Goal: Task Accomplishment & Management: Complete application form

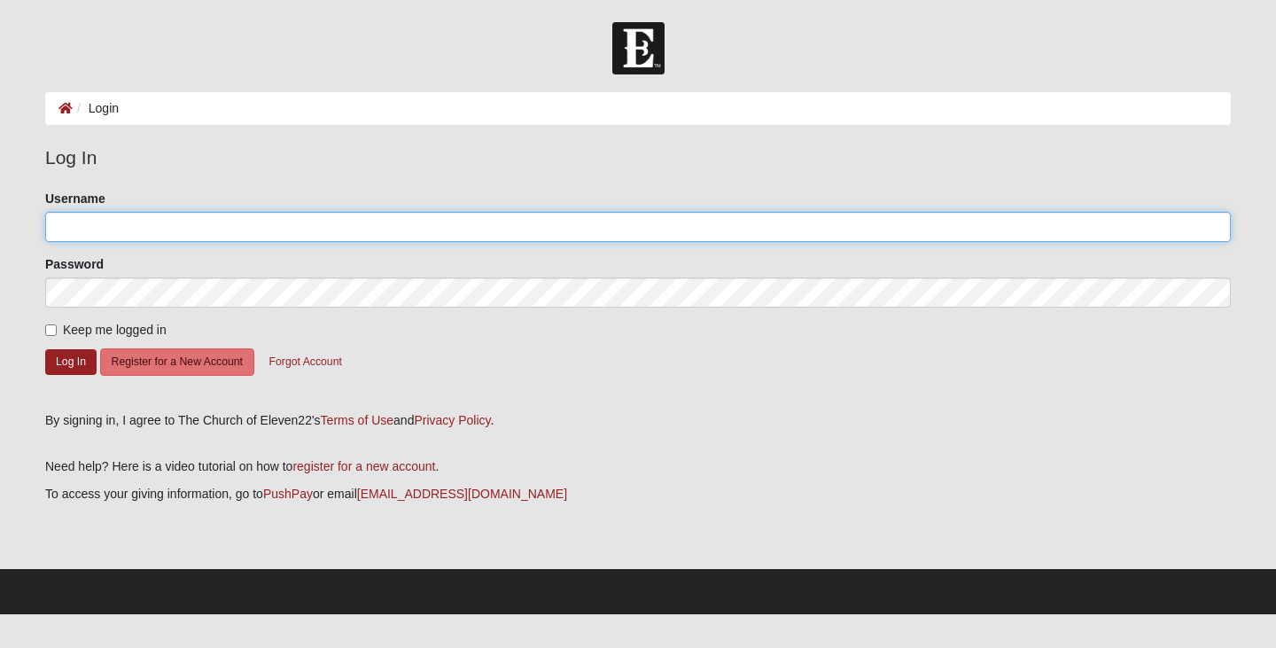
click at [119, 219] on input "Username" at bounding box center [638, 227] width 1186 height 30
type input "[EMAIL_ADDRESS][DOMAIN_NAME]"
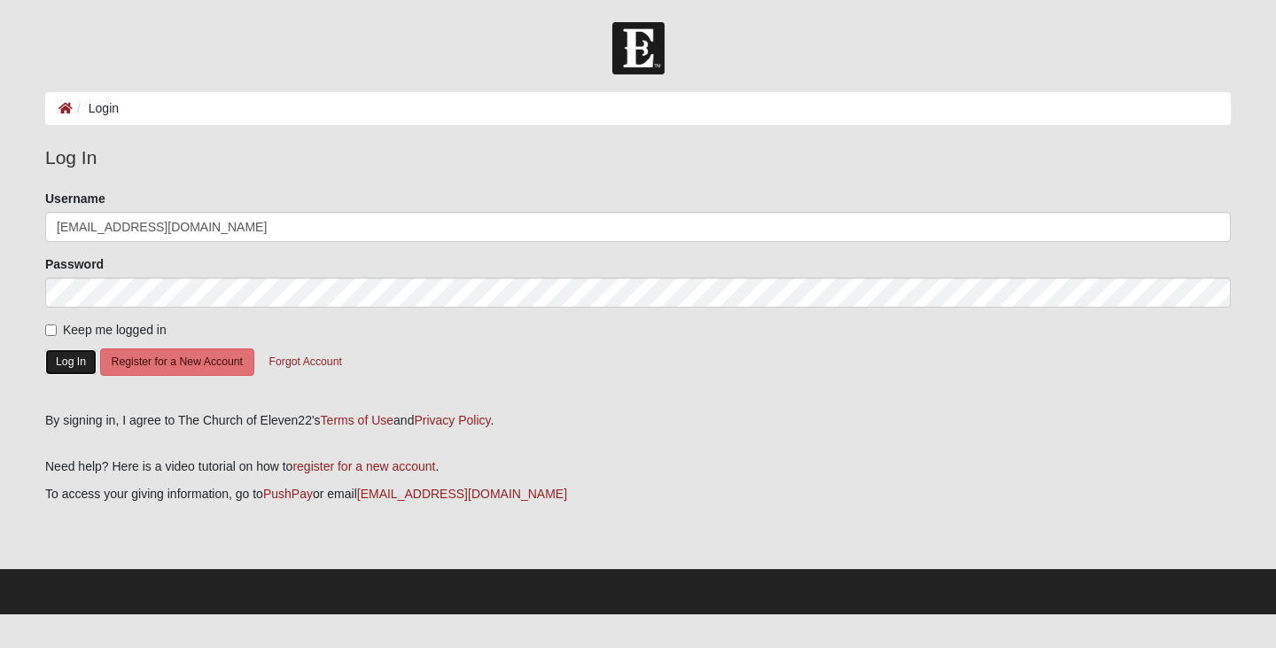
click at [66, 364] on button "Log In" at bounding box center [70, 362] width 51 height 26
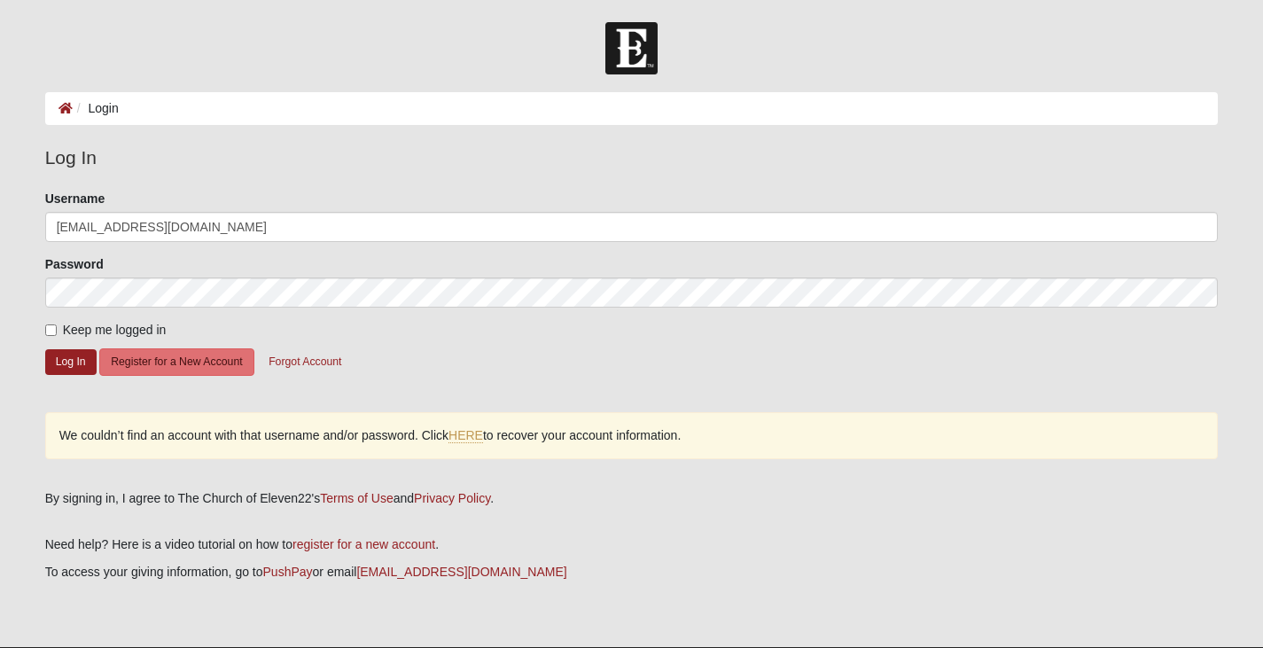
drag, startPoint x: 66, startPoint y: 364, endPoint x: 561, endPoint y: 362, distance: 495.4
click at [562, 363] on form "Please correct the following: Username mlaneri0812@gmail.com Password Keep me l…" at bounding box center [631, 295] width 1173 height 210
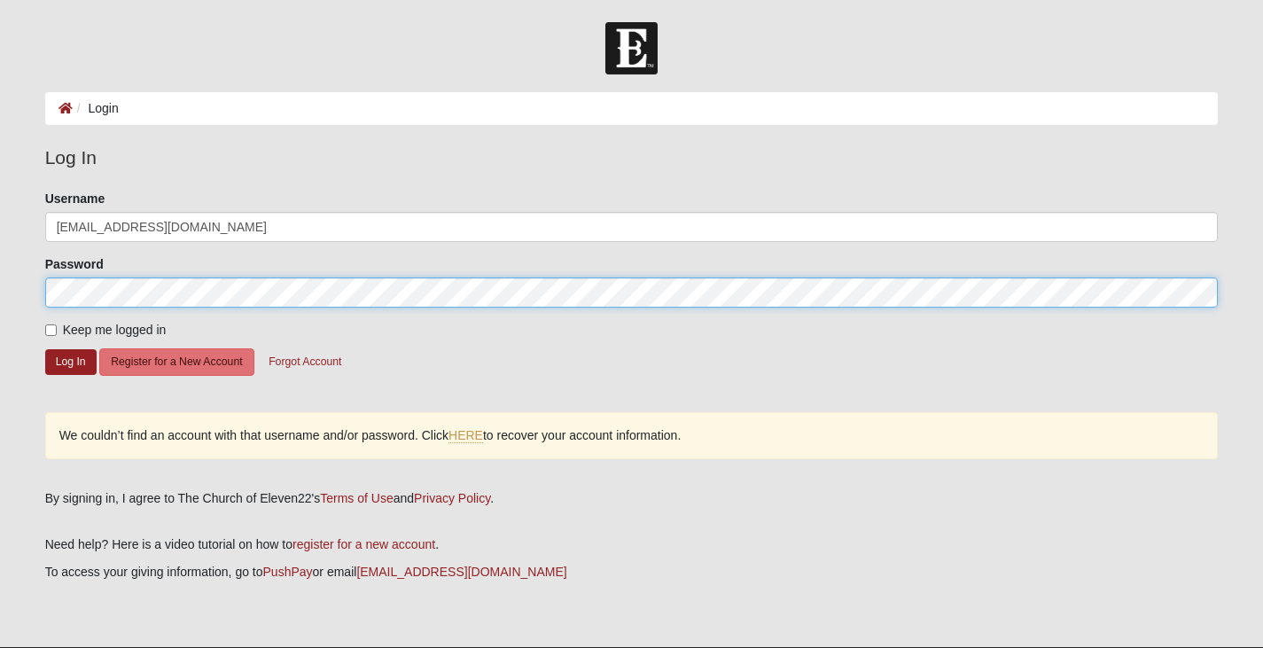
click at [0, 321] on html "Log In Login Login Error Log In Please correct the following: Username mlaneri0…" at bounding box center [631, 346] width 1263 height 692
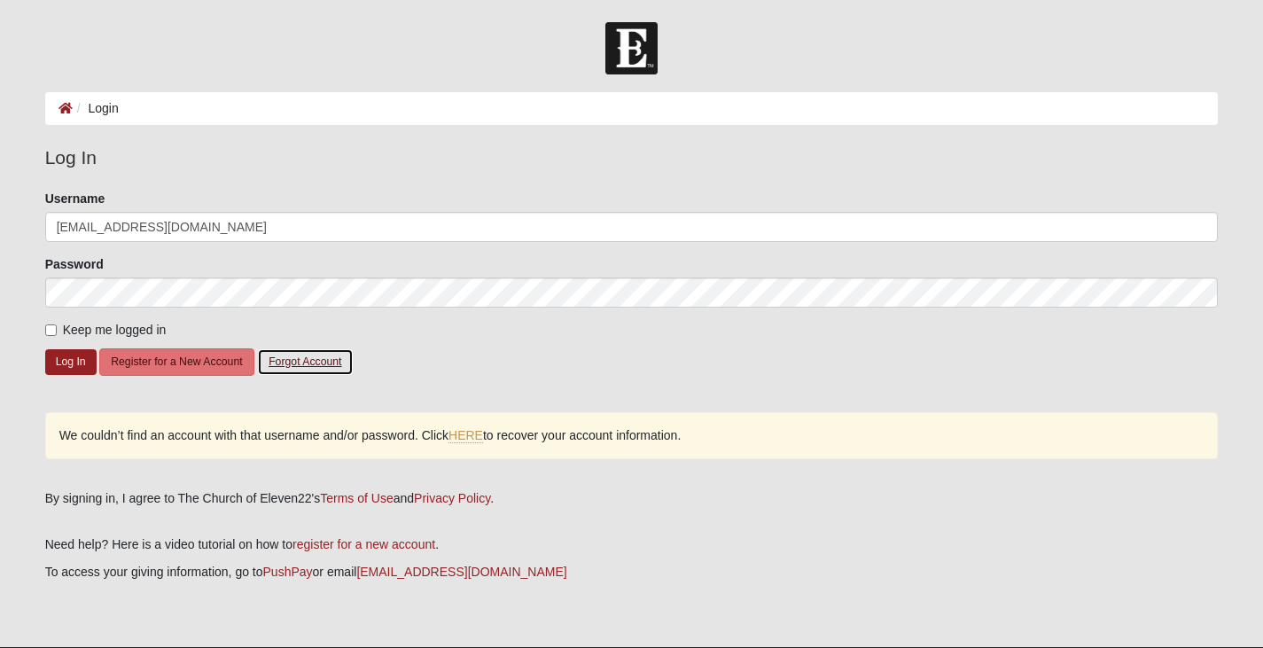
click at [328, 366] on button "Forgot Account" at bounding box center [305, 361] width 96 height 27
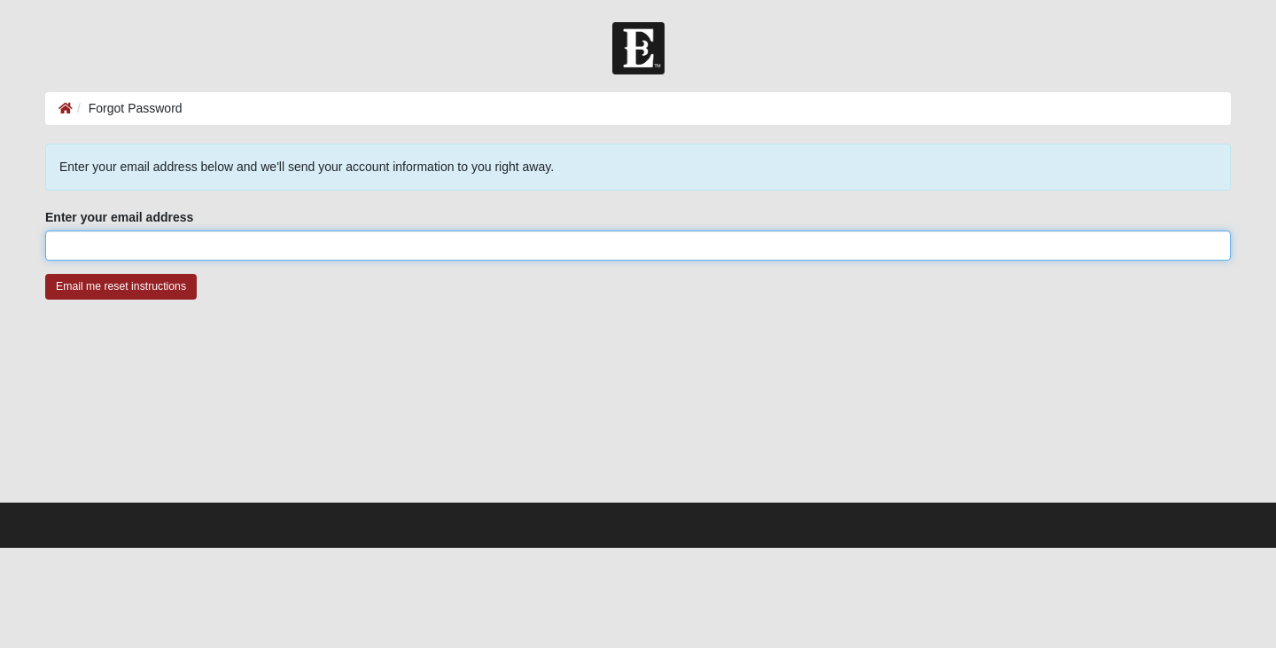
click at [214, 236] on input "Enter your email address" at bounding box center [638, 245] width 1186 height 30
drag, startPoint x: 212, startPoint y: 246, endPoint x: 177, endPoint y: 238, distance: 35.5
click at [177, 238] on input "Enter your email address" at bounding box center [638, 245] width 1186 height 30
type input "[EMAIL_ADDRESS][DOMAIN_NAME]"
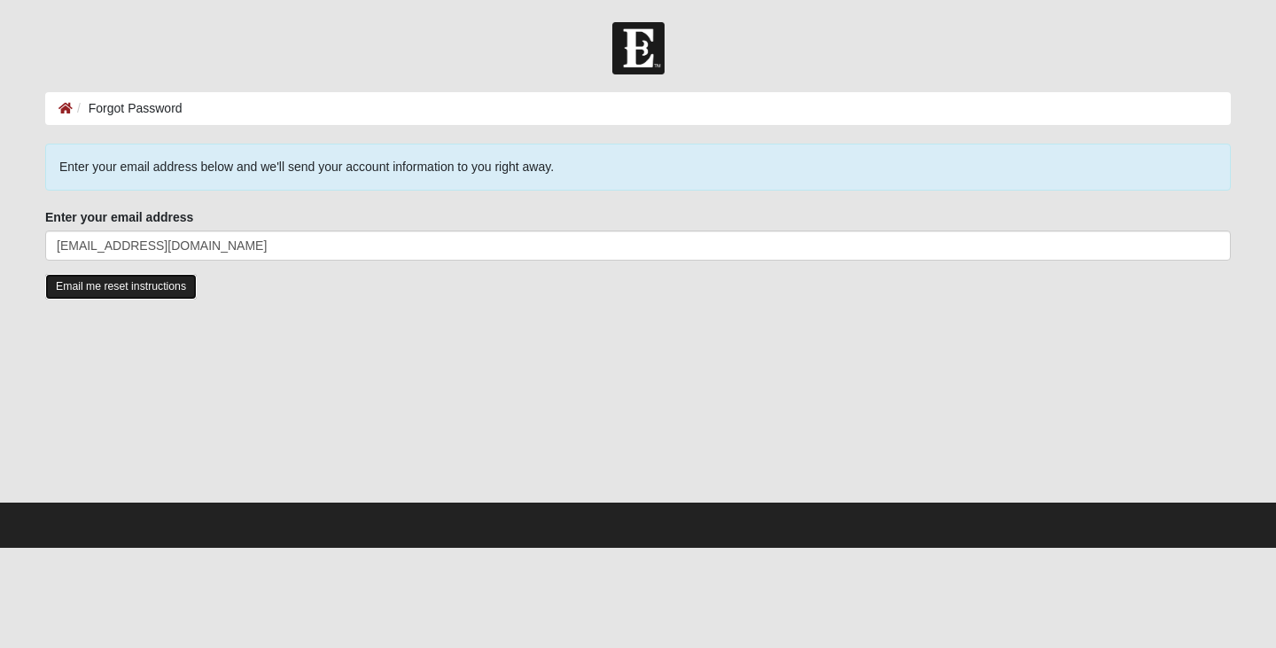
click at [172, 281] on input "Email me reset instructions" at bounding box center [121, 287] width 152 height 26
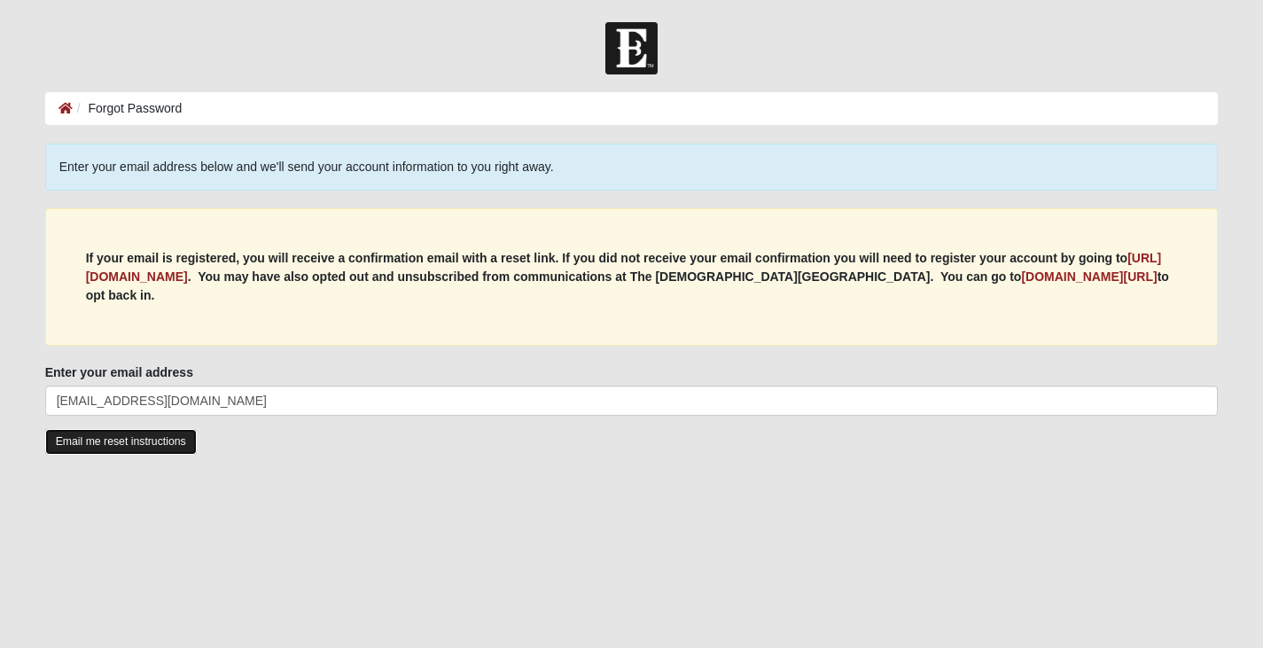
click at [159, 439] on input "Email me reset instructions" at bounding box center [121, 442] width 152 height 26
click at [225, 277] on b "https://my.coe22.com/register" at bounding box center [624, 267] width 1076 height 33
click at [155, 444] on input "Email me reset instructions" at bounding box center [121, 442] width 152 height 26
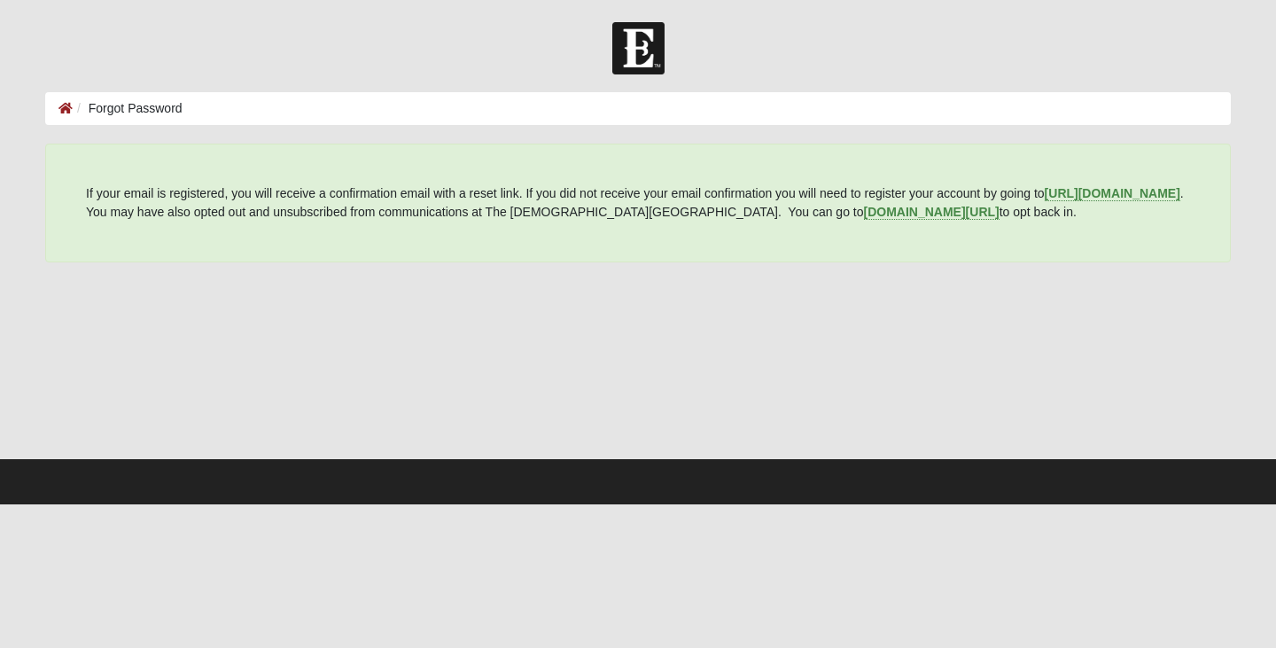
drag, startPoint x: 345, startPoint y: 253, endPoint x: 337, endPoint y: 186, distance: 67.8
click at [347, 252] on div "If your email is registered, you will receive a confirmation email with a reset…" at bounding box center [638, 203] width 1186 height 119
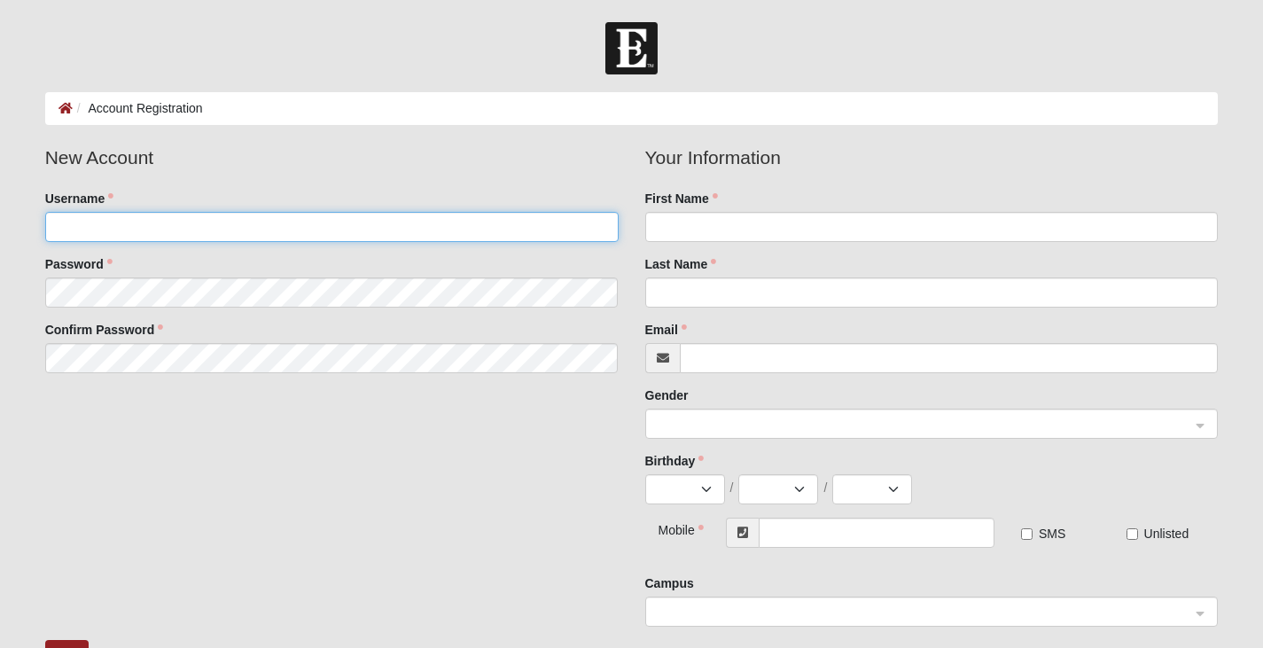
click at [154, 225] on input "Username" at bounding box center [331, 227] width 573 height 30
drag, startPoint x: 154, startPoint y: 225, endPoint x: 66, endPoint y: 222, distance: 88.7
click at [66, 222] on input "Username" at bounding box center [331, 227] width 573 height 30
click at [64, 226] on input "Username" at bounding box center [331, 227] width 573 height 30
type input "[EMAIL_ADDRESS][DOMAIN_NAME]"
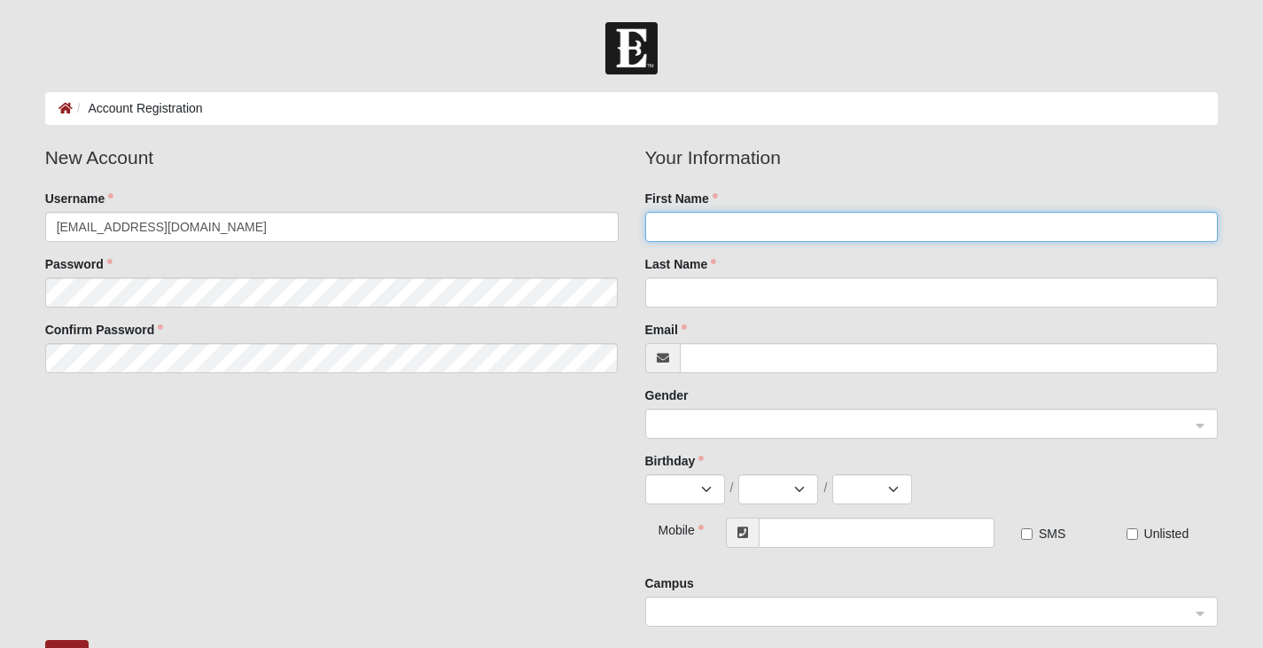
click at [765, 225] on input "First Name" at bounding box center [931, 227] width 573 height 30
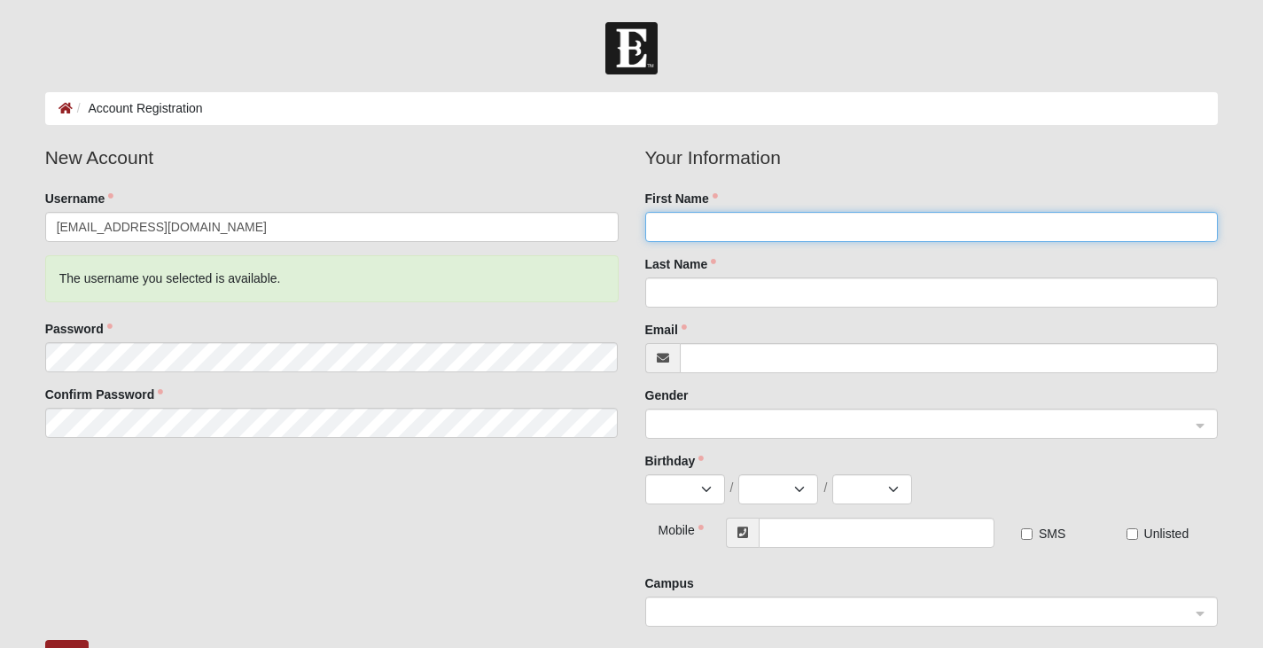
type input "Margaret"
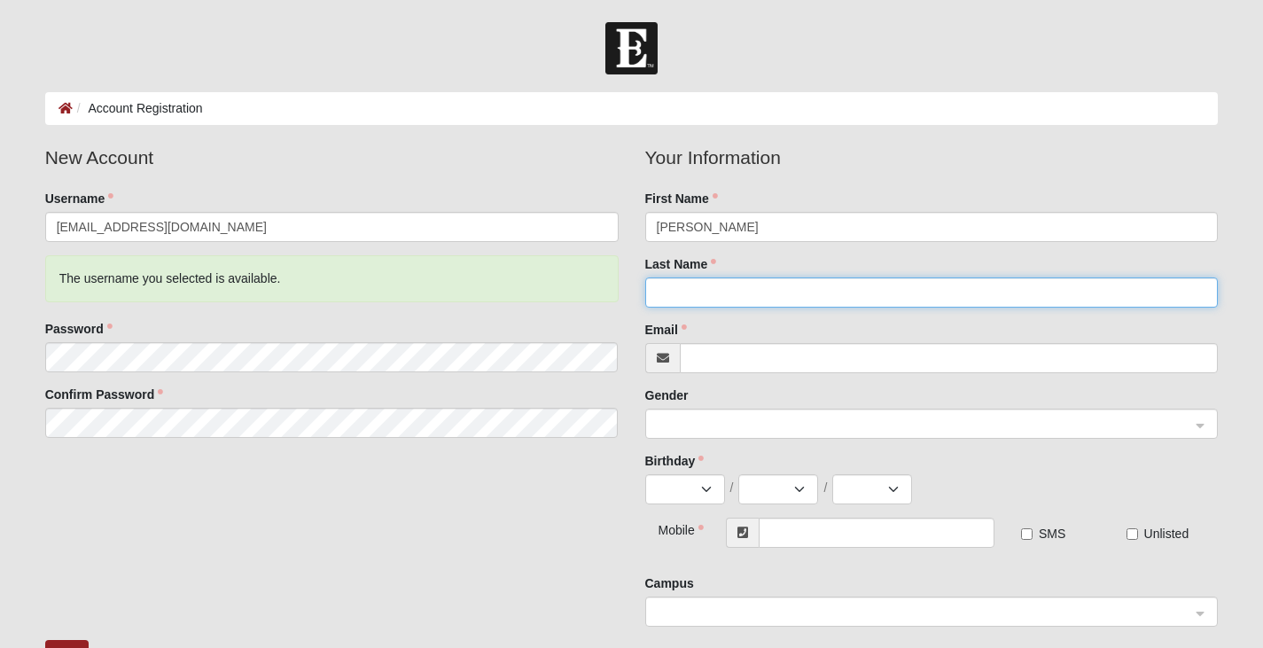
type input "Laneri"
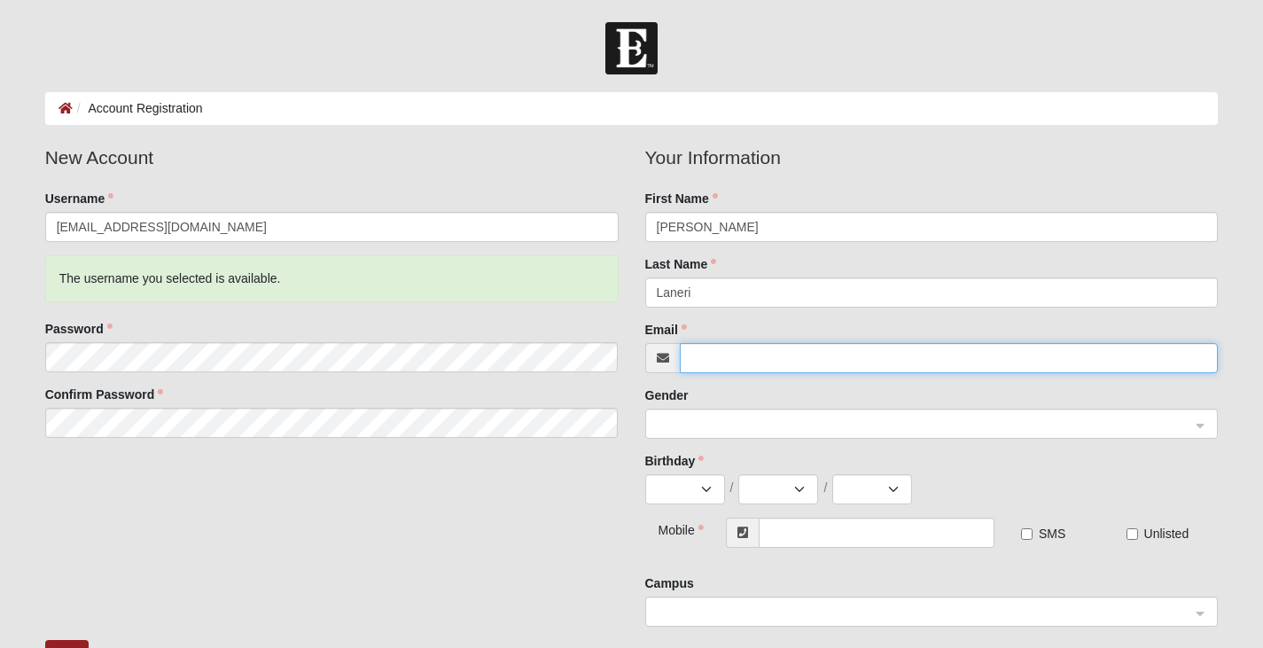
type input "mlaneri0812@gmail.com"
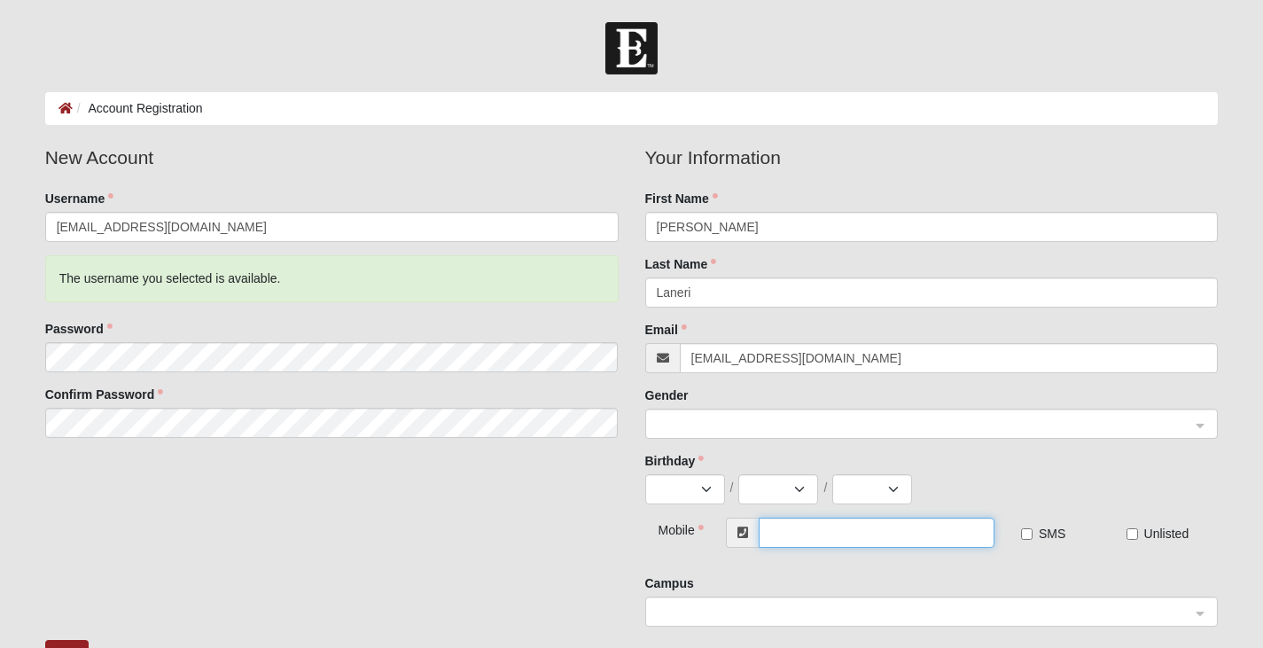
type input "(904) 318-9657"
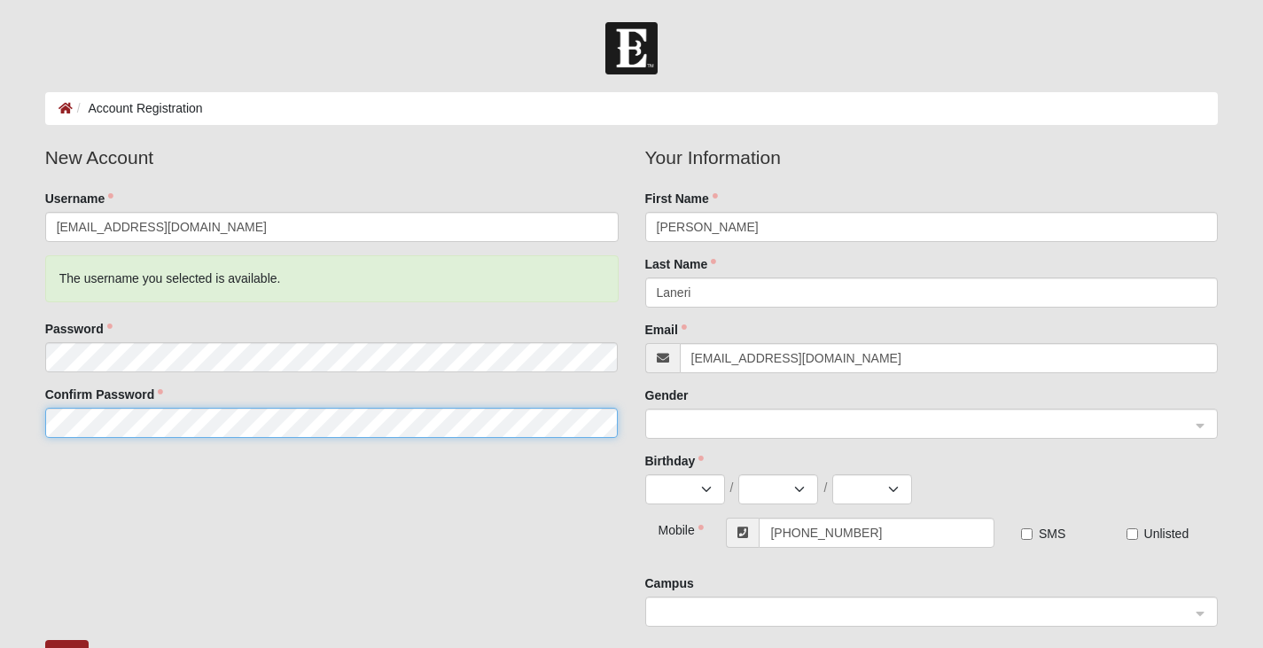
click at [674, 417] on span at bounding box center [924, 424] width 534 height 19
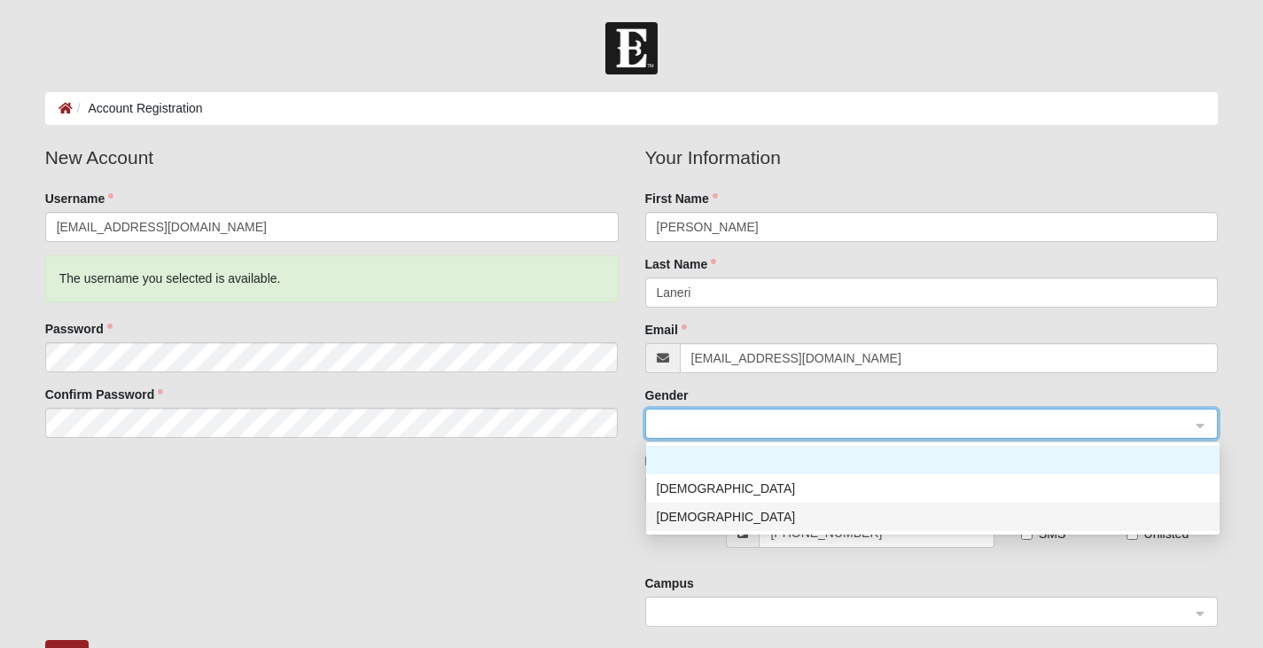
click at [681, 518] on div "Female" at bounding box center [933, 516] width 552 height 19
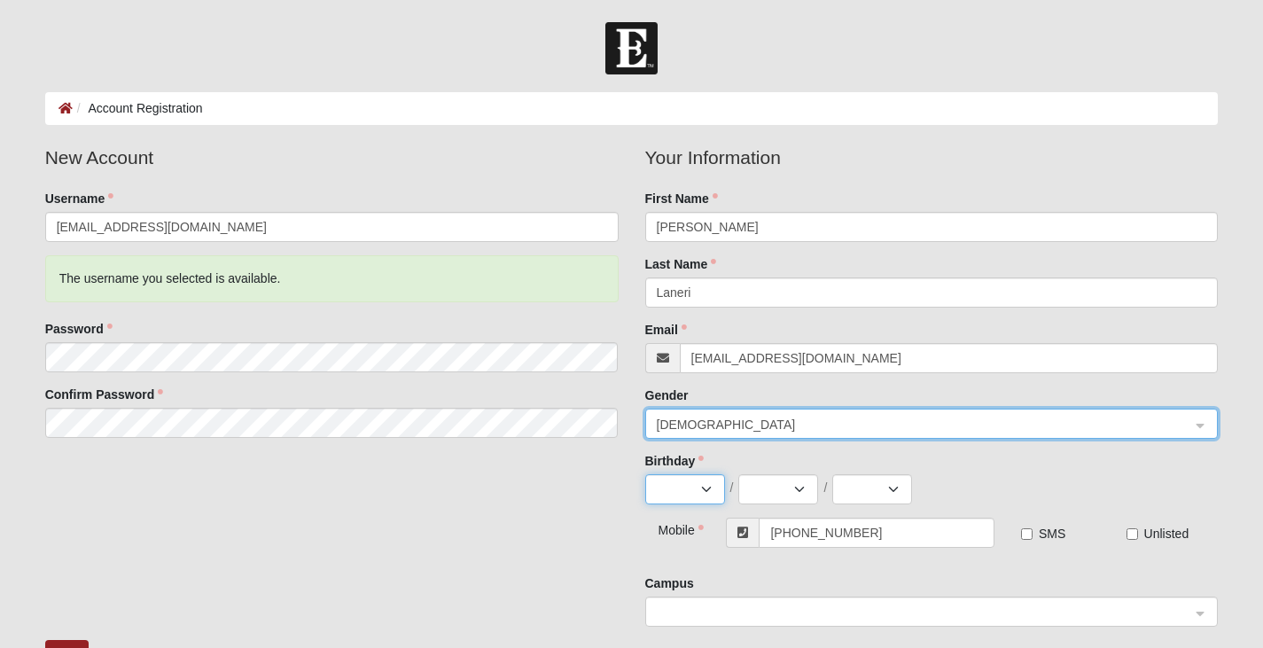
click at [694, 494] on select "Jan Feb Mar Apr May Jun Jul Aug Sep Oct Nov Dec" at bounding box center [685, 489] width 80 height 30
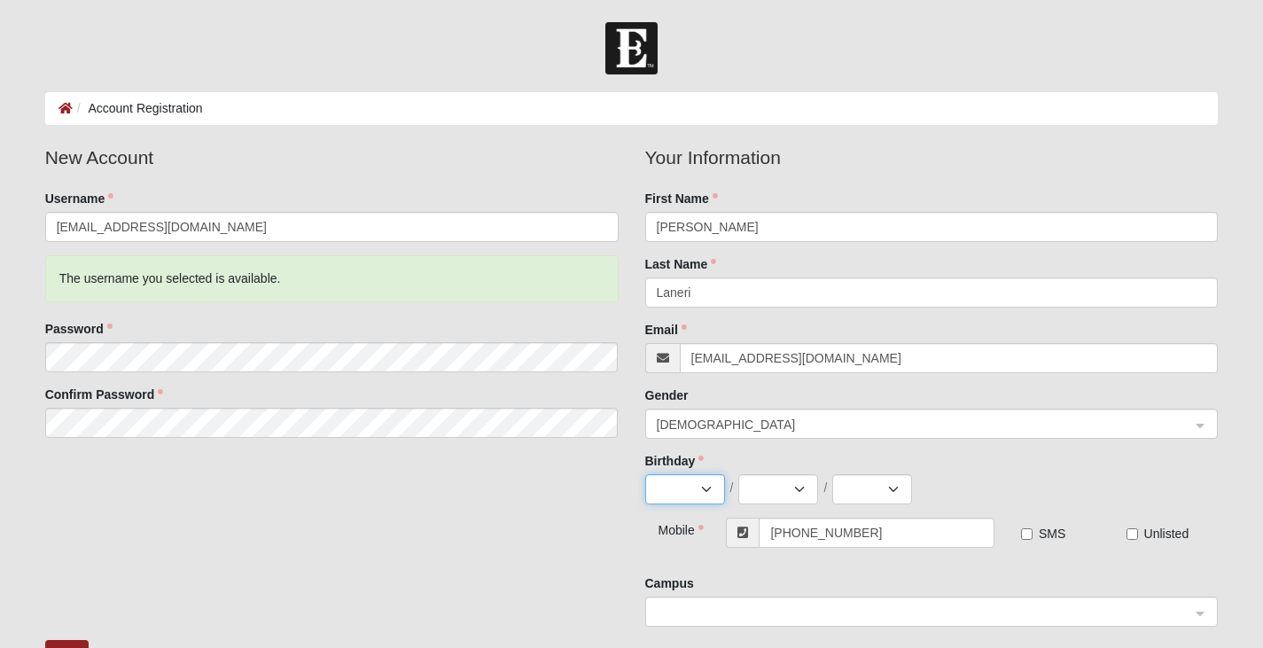
select select "8"
click at [645, 474] on select "Jan Feb Mar Apr May Jun Jul Aug Sep Oct Nov Dec" at bounding box center [685, 489] width 80 height 30
click at [767, 485] on select "1 2 3 4 5 6 7 8 9 10 11 12 13 14 15 16 17 18 19 20 21 22 23 24 25 26 27 28 29 3…" at bounding box center [778, 489] width 80 height 30
select select "12"
click at [738, 474] on select "1 2 3 4 5 6 7 8 9 10 11 12 13 14 15 16 17 18 19 20 21 22 23 24 25 26 27 28 29 3…" at bounding box center [778, 489] width 80 height 30
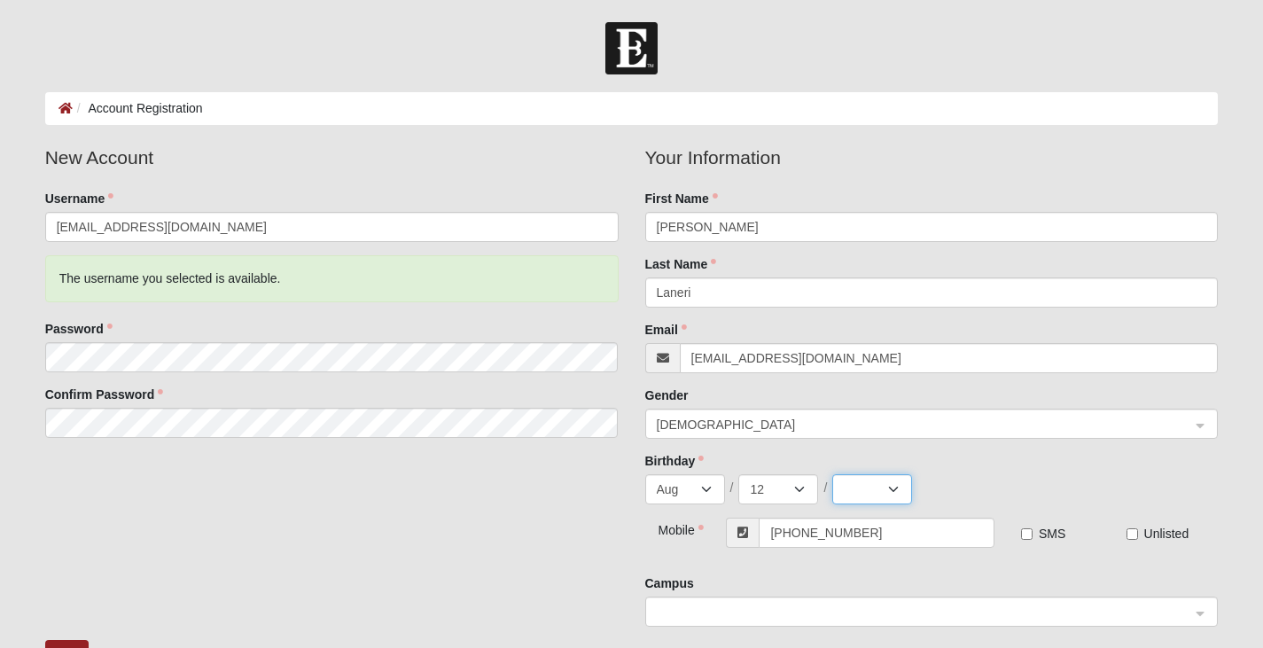
click at [865, 488] on select "2025 2024 2023 2022 2021 2020 2019 2018 2017 2016 2015 2014 2013 2012 2011 2010…" at bounding box center [872, 489] width 80 height 30
select select "1957"
click at [832, 474] on select "2025 2024 2023 2022 2021 2020 2019 2018 2017 2016 2015 2014 2013 2012 2011 2010…" at bounding box center [872, 489] width 80 height 30
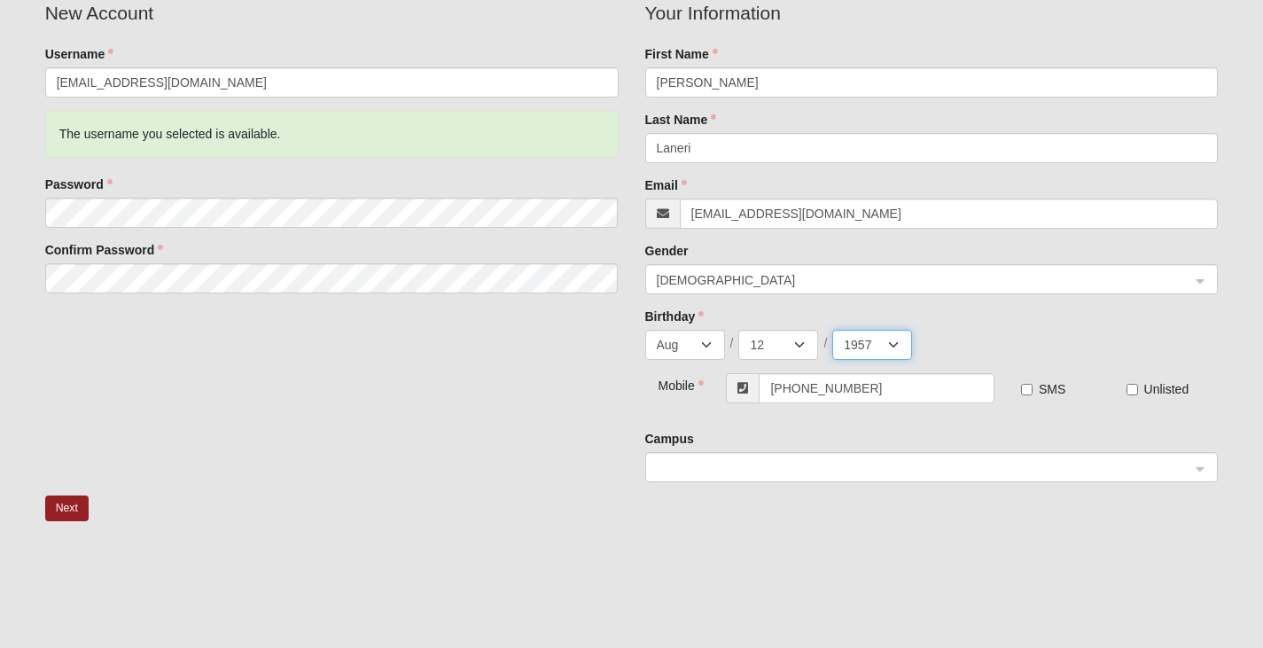
scroll to position [177, 0]
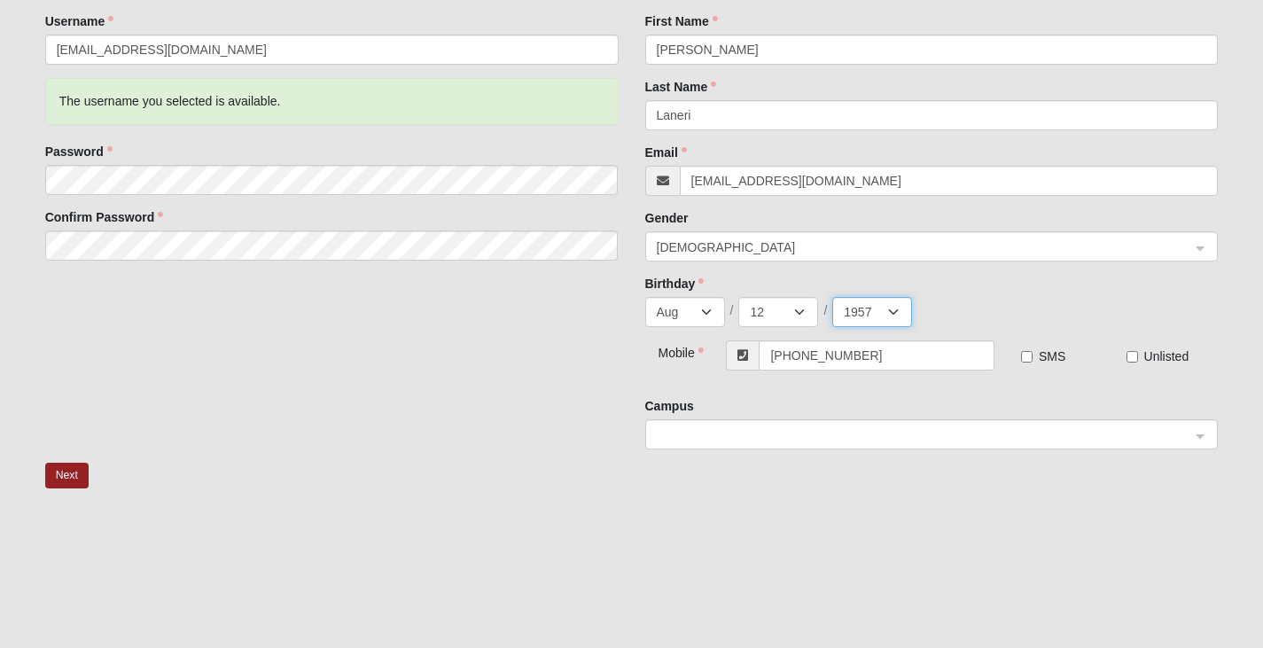
click at [741, 432] on span at bounding box center [924, 434] width 534 height 19
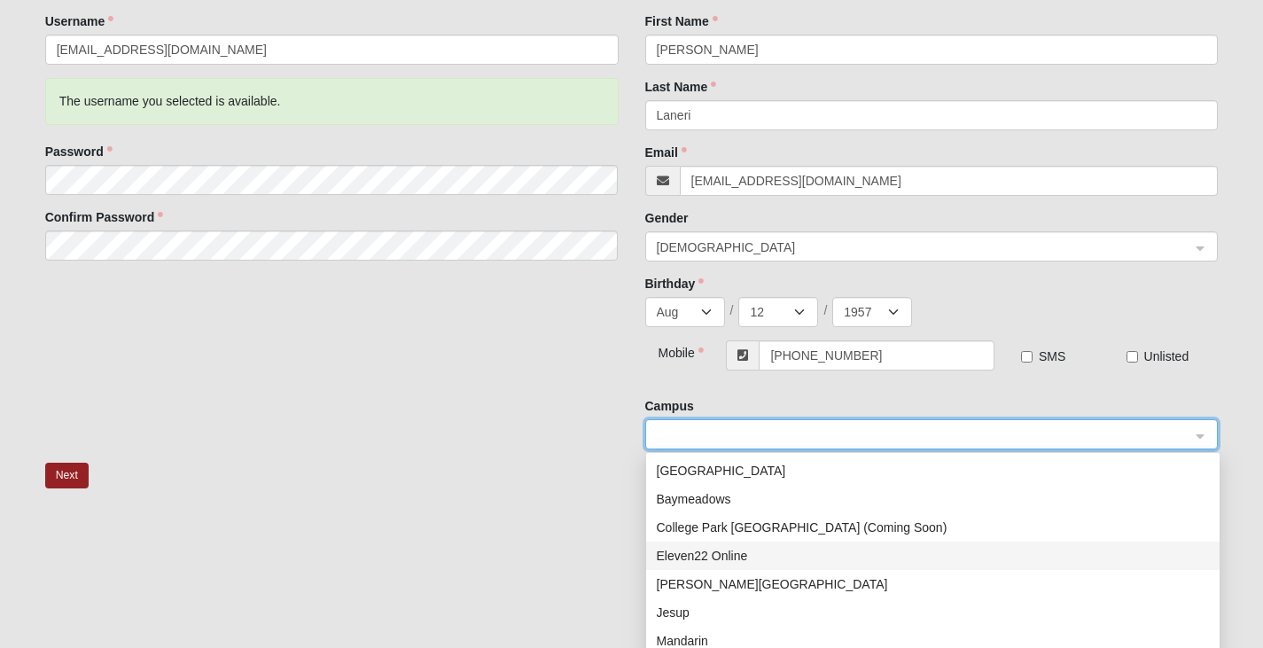
click at [1023, 362] on label "SMS" at bounding box center [1043, 356] width 44 height 18
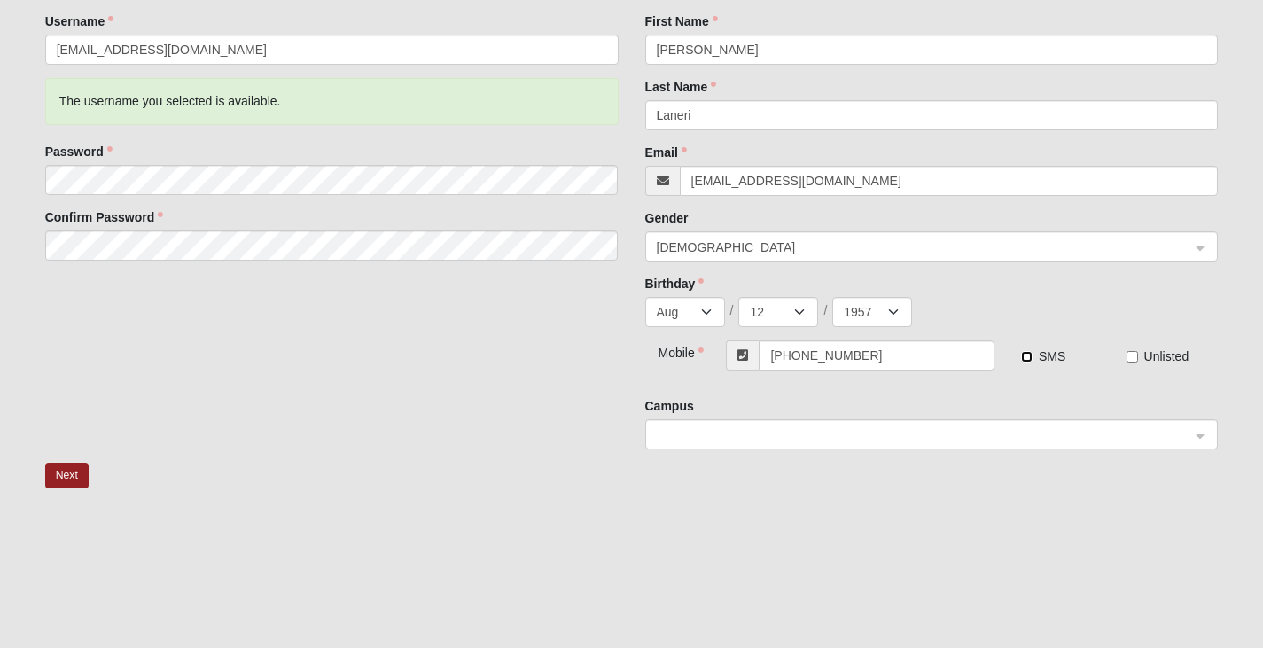
click at [1023, 356] on input "SMS" at bounding box center [1027, 357] width 12 height 12
checkbox input "true"
click at [826, 431] on span at bounding box center [924, 434] width 534 height 19
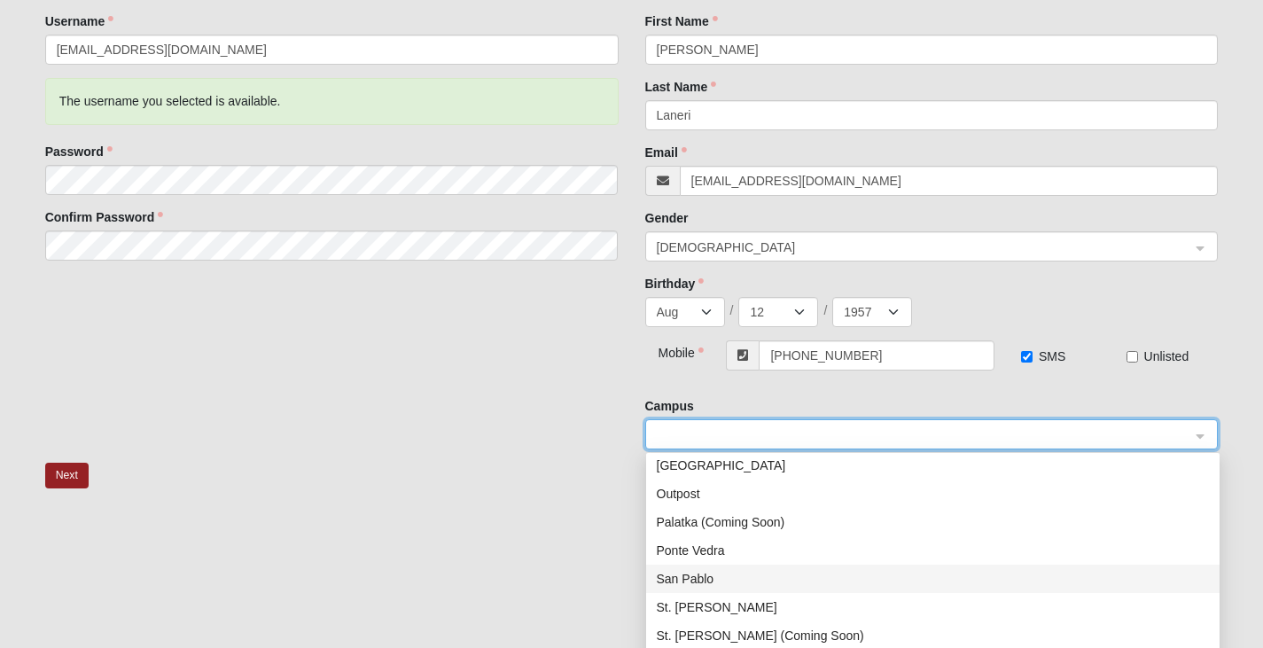
scroll to position [255, 0]
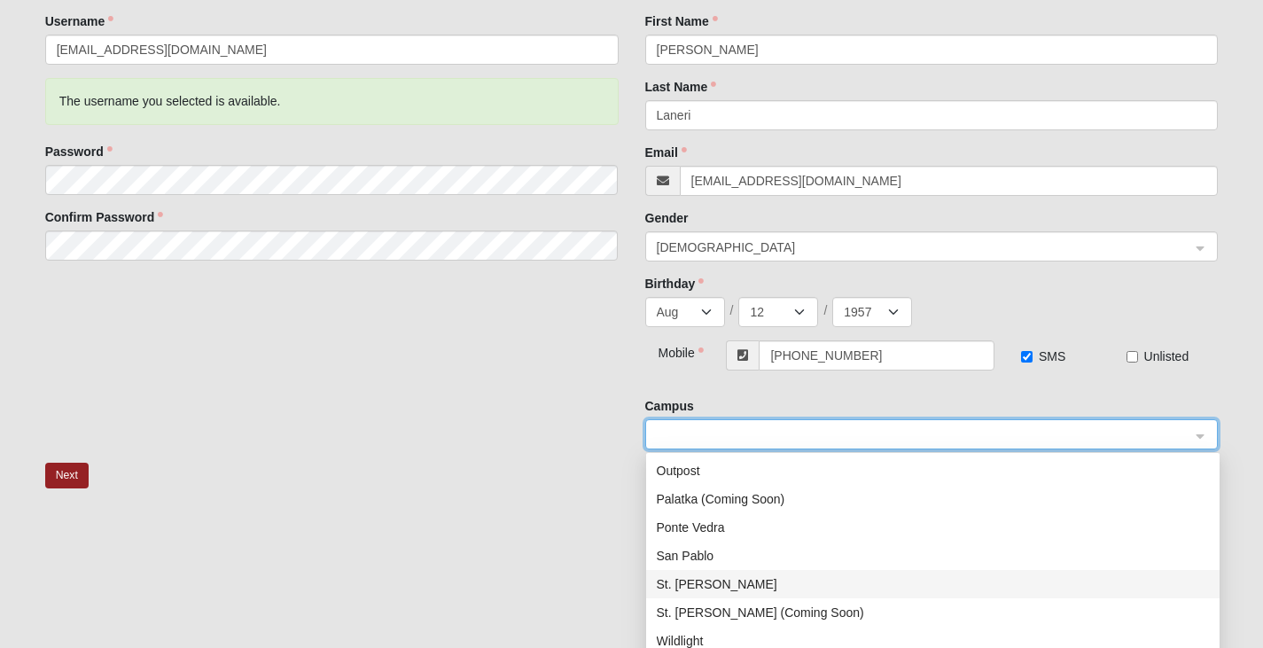
click at [693, 585] on div "St. Johns" at bounding box center [933, 583] width 552 height 19
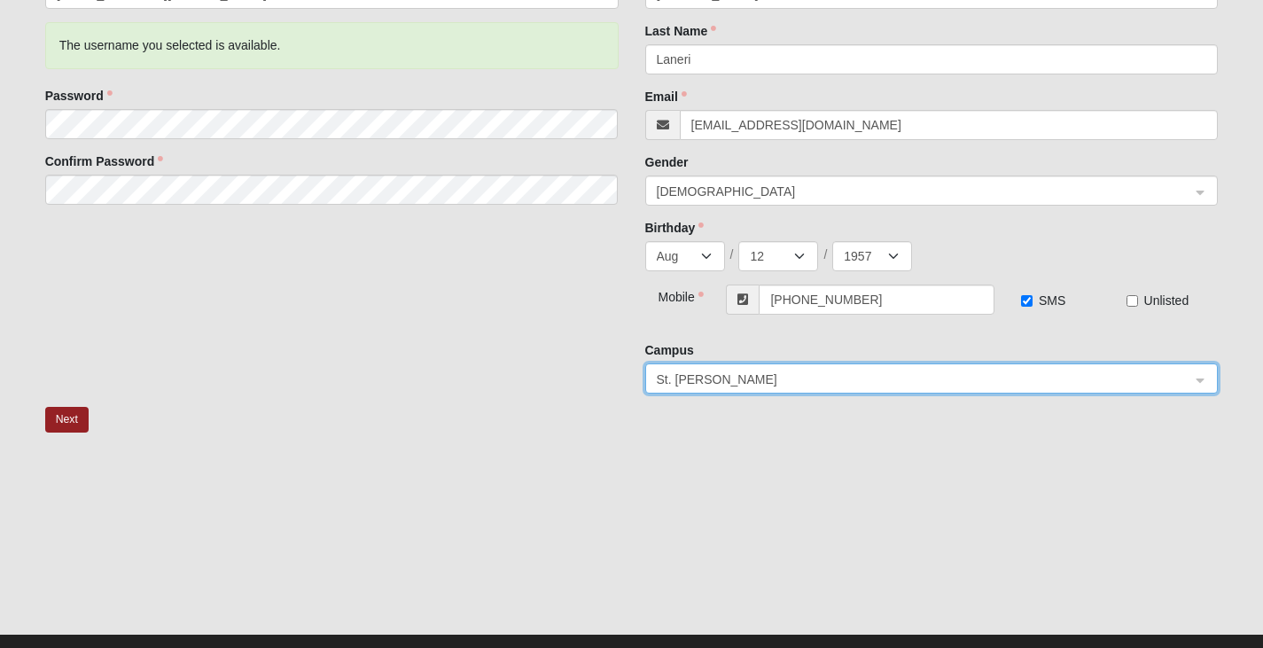
scroll to position [265, 0]
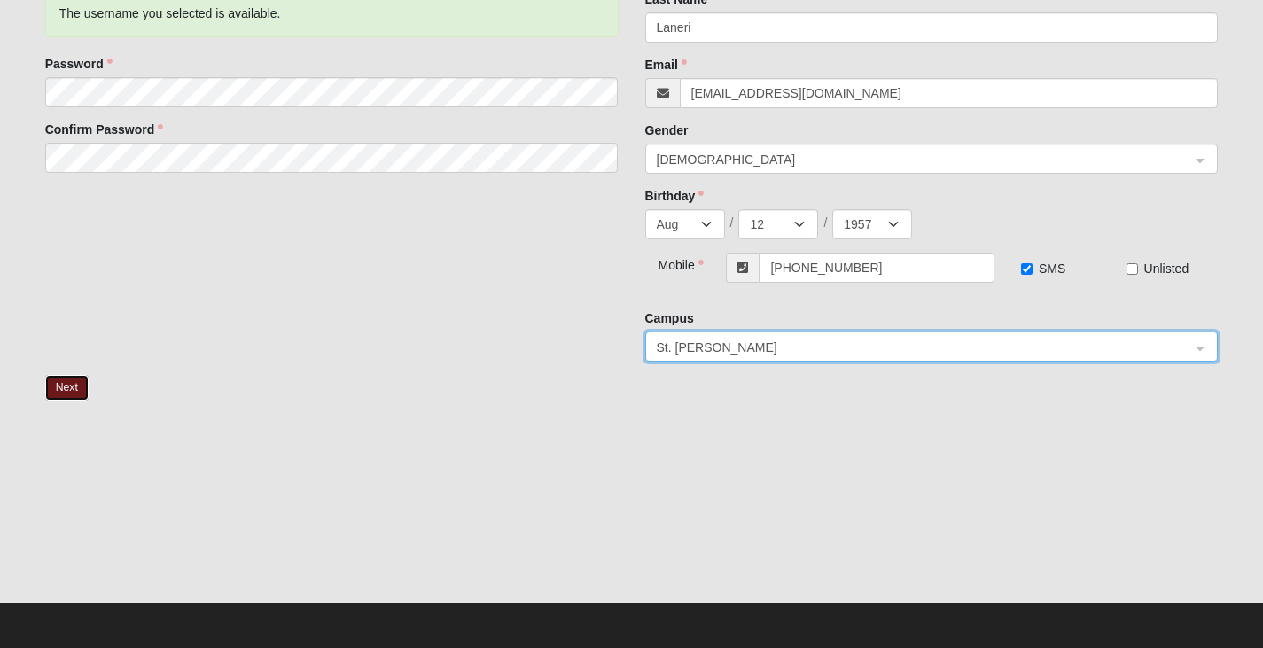
click at [71, 388] on button "Next" at bounding box center [66, 388] width 43 height 26
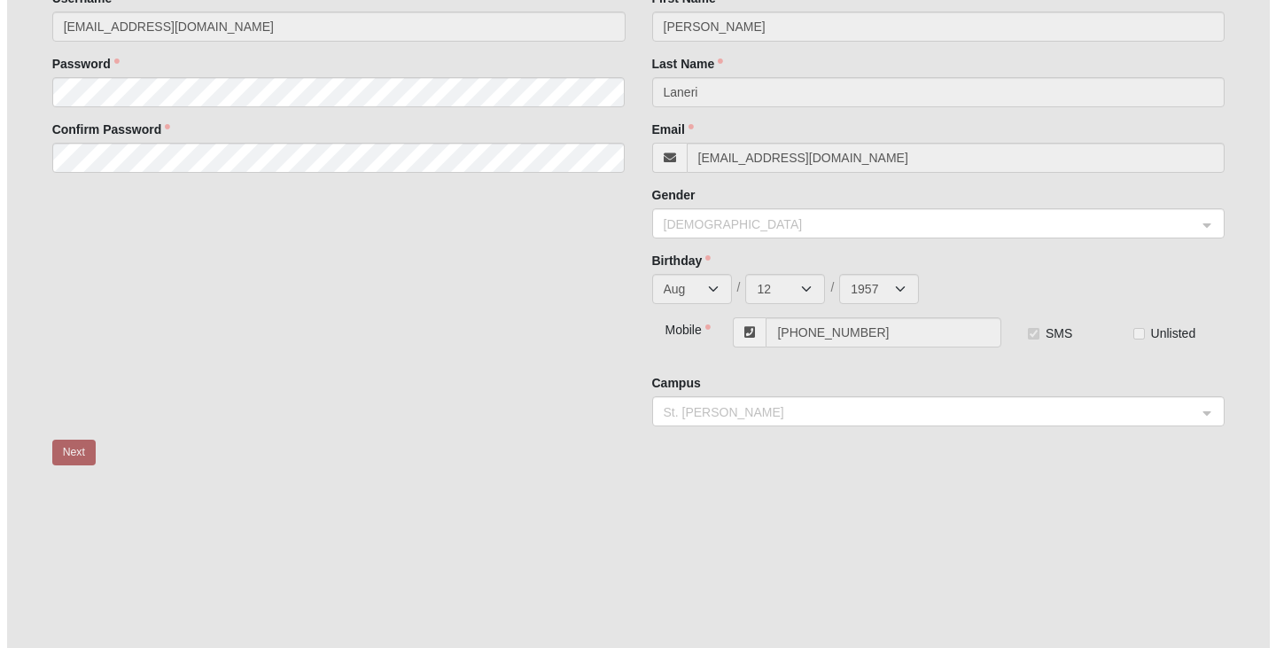
scroll to position [0, 0]
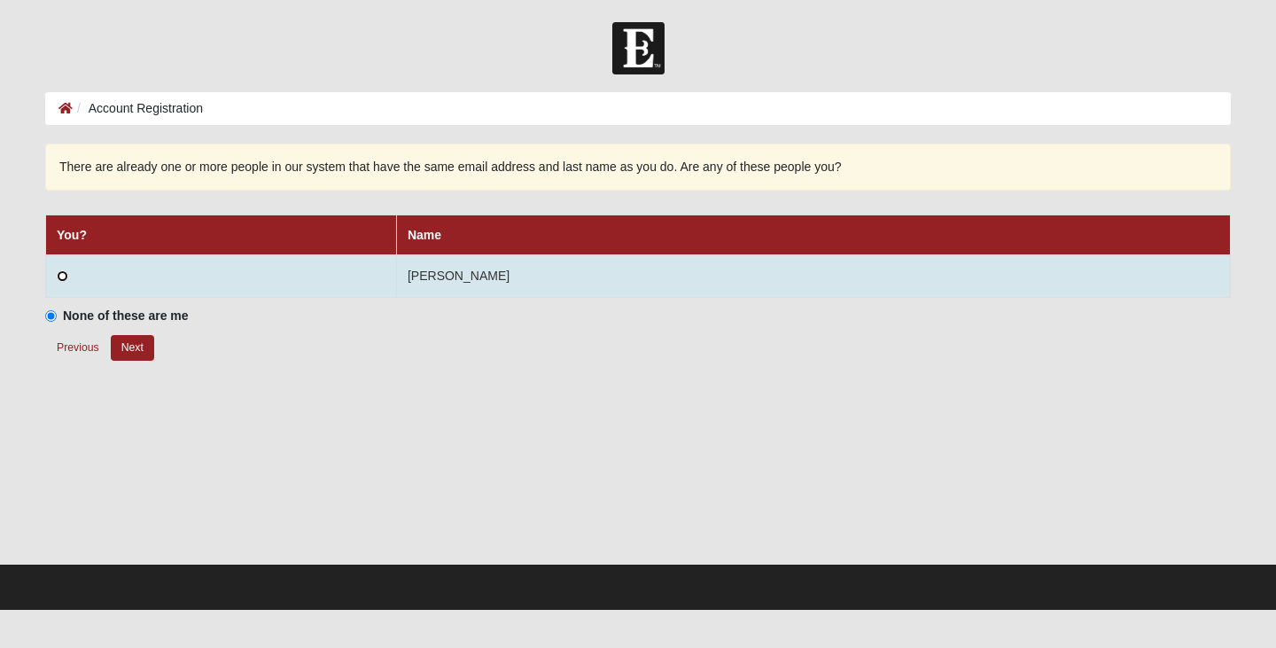
click at [61, 276] on input "radio" at bounding box center [63, 276] width 12 height 12
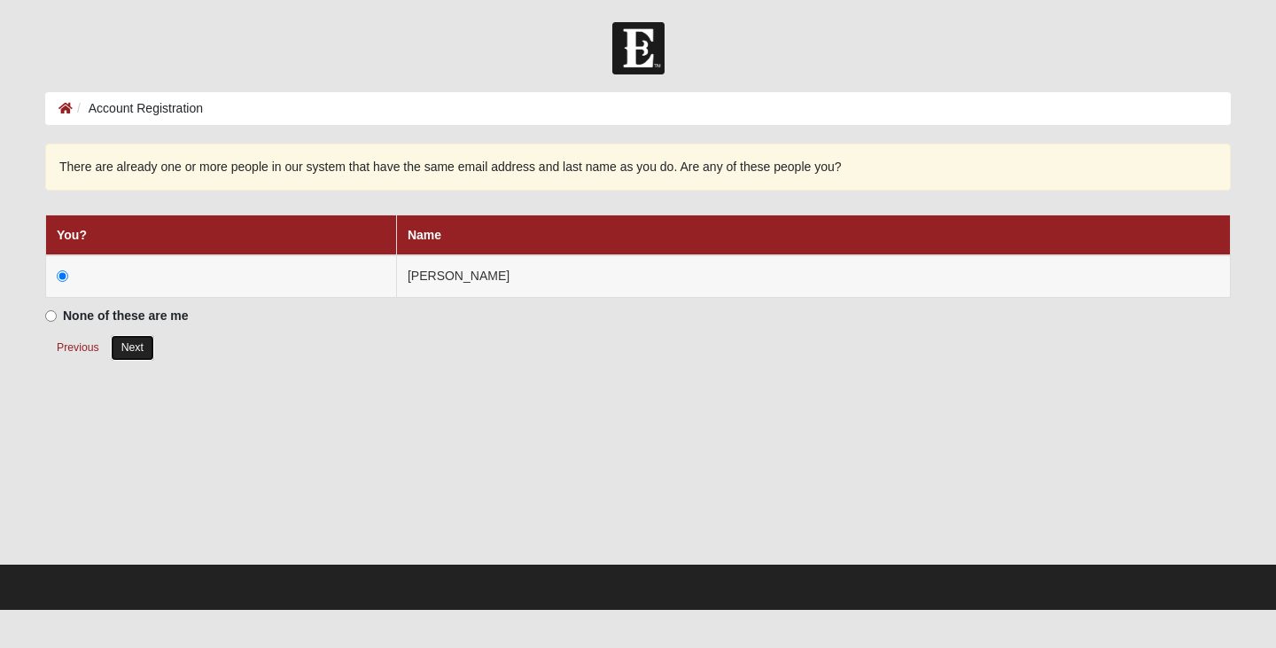
click at [126, 336] on button "Next" at bounding box center [132, 348] width 43 height 26
radio input "true"
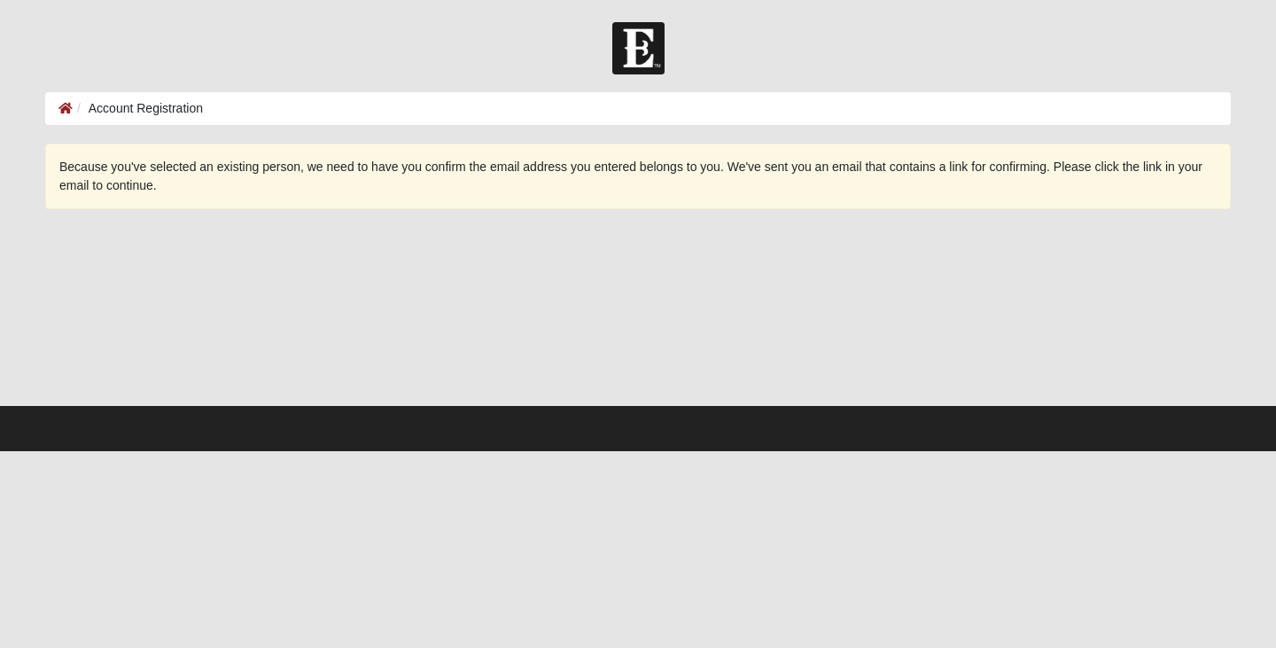
click at [164, 97] on ol "Account Registration" at bounding box center [638, 108] width 1186 height 33
click at [204, 113] on ol "Account Registration" at bounding box center [638, 108] width 1186 height 33
click at [200, 105] on li "Account Registration" at bounding box center [138, 108] width 130 height 19
click at [448, 204] on div "Because you've selected an existing person, we need to have you confirm the ema…" at bounding box center [638, 177] width 1186 height 66
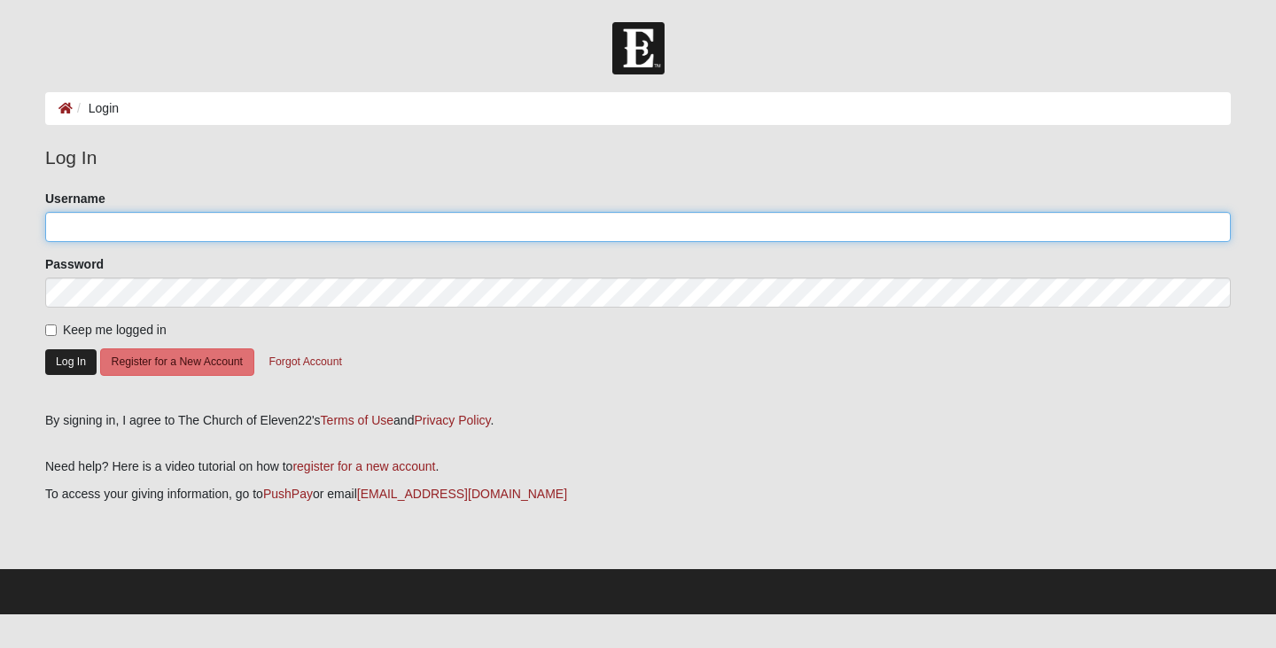
type input "[EMAIL_ADDRESS][DOMAIN_NAME]"
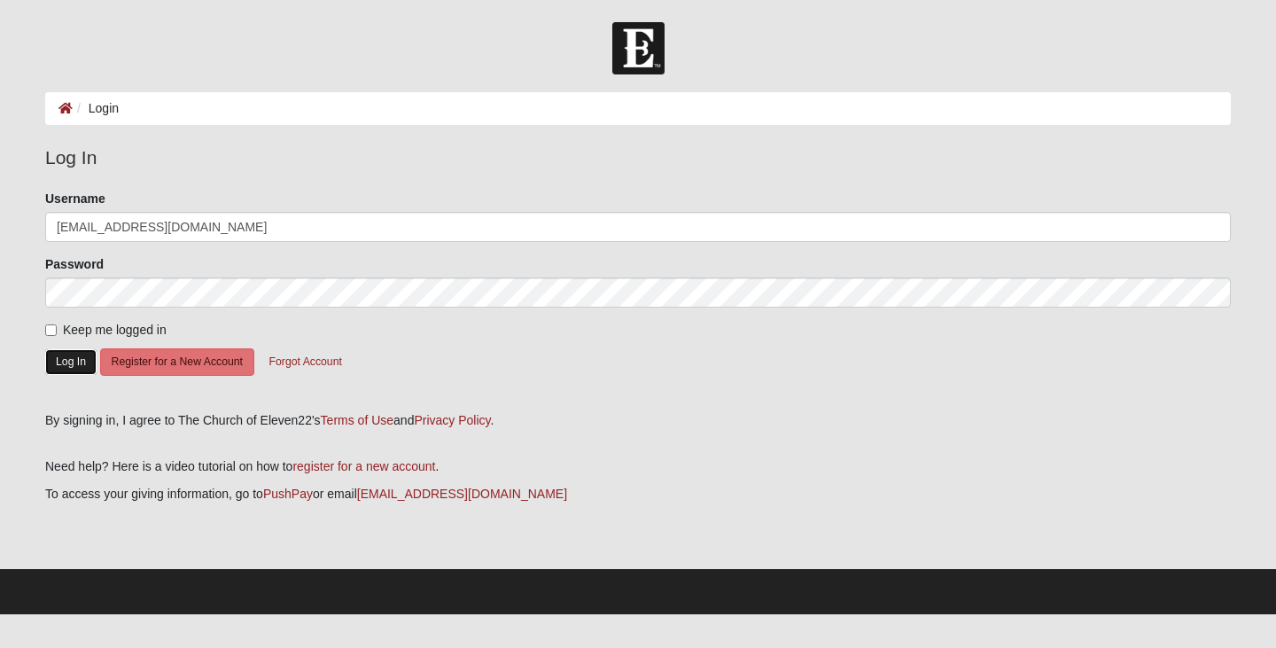
click at [82, 358] on button "Log In" at bounding box center [70, 362] width 51 height 26
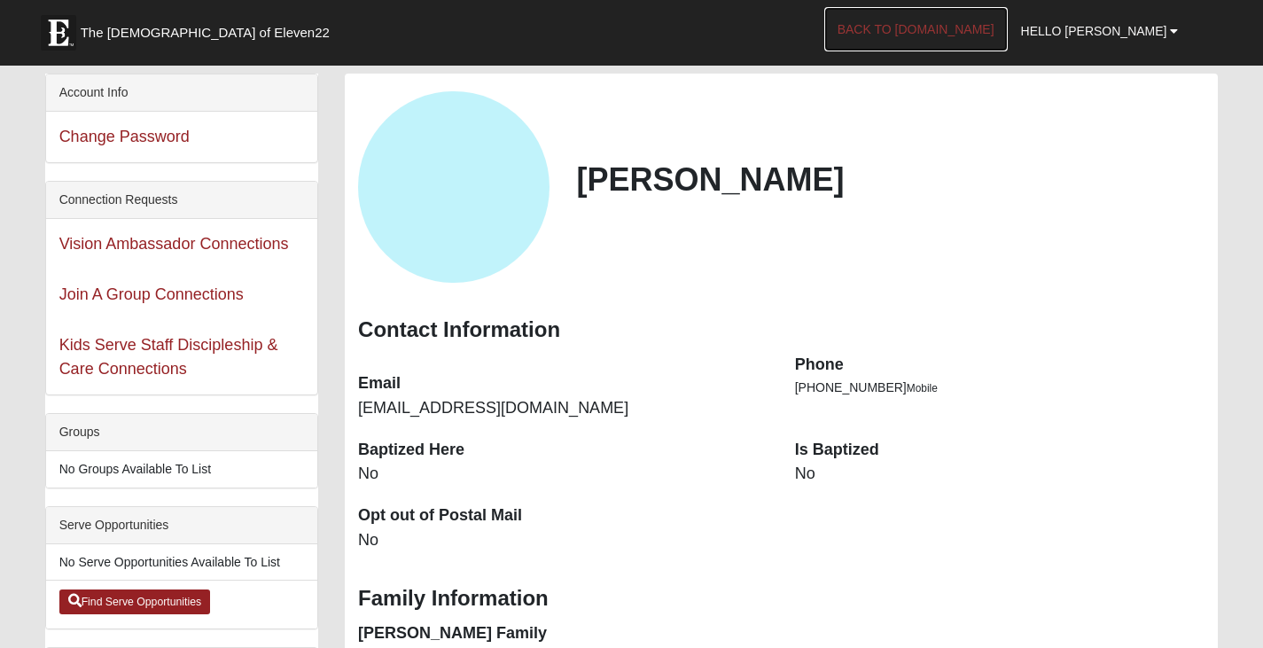
click at [951, 35] on link "Back to [DOMAIN_NAME]" at bounding box center [915, 29] width 183 height 44
click at [142, 527] on div "Serve Opportunities" at bounding box center [181, 525] width 271 height 37
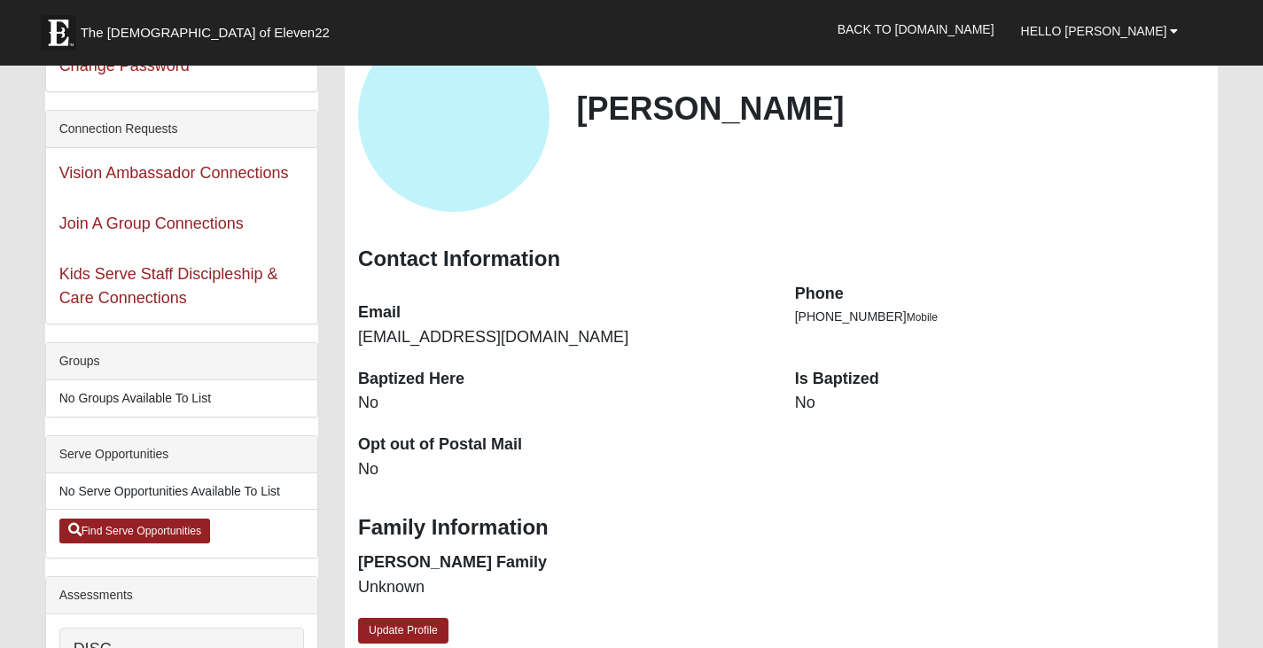
scroll to position [177, 0]
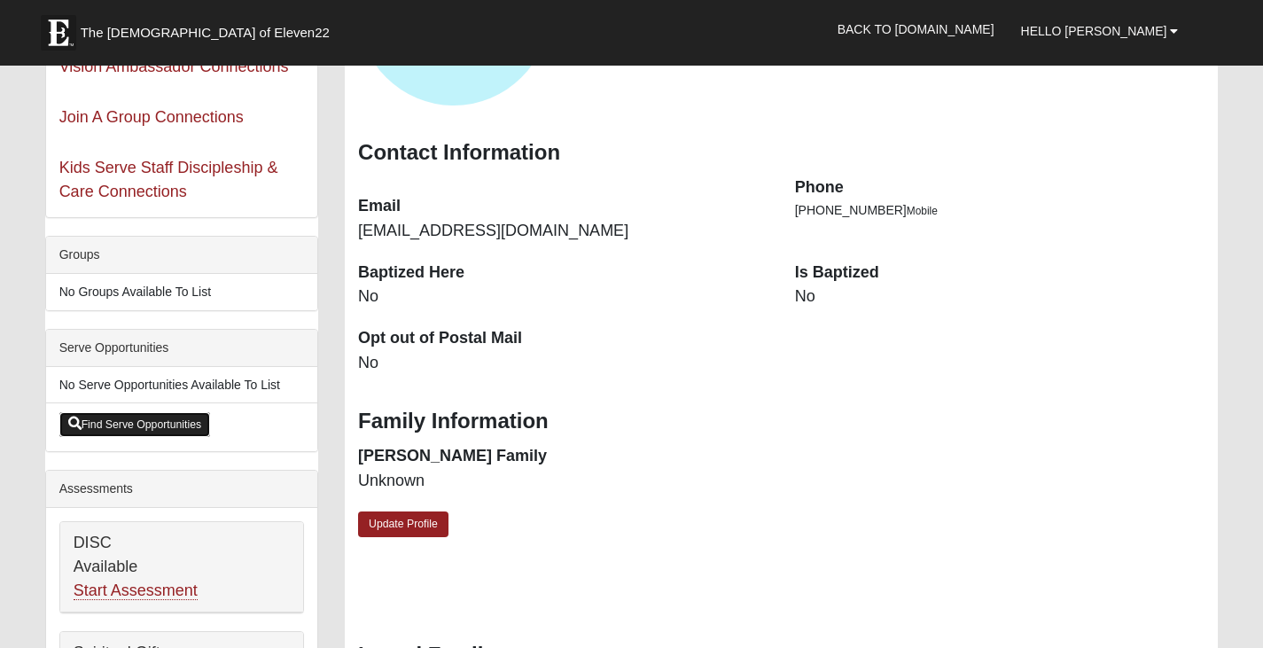
click at [162, 422] on link "Find Serve Opportunities" at bounding box center [135, 424] width 152 height 25
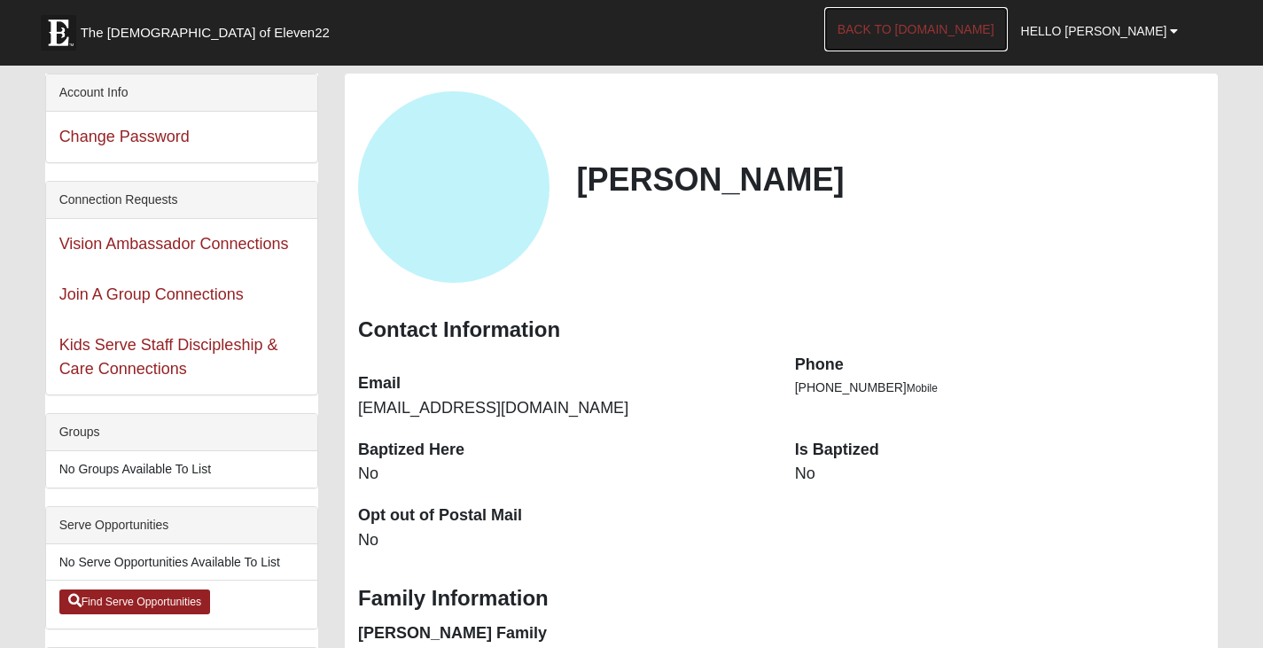
click at [986, 35] on link "Back to [DOMAIN_NAME]" at bounding box center [915, 29] width 183 height 44
